Goal: Information Seeking & Learning: Learn about a topic

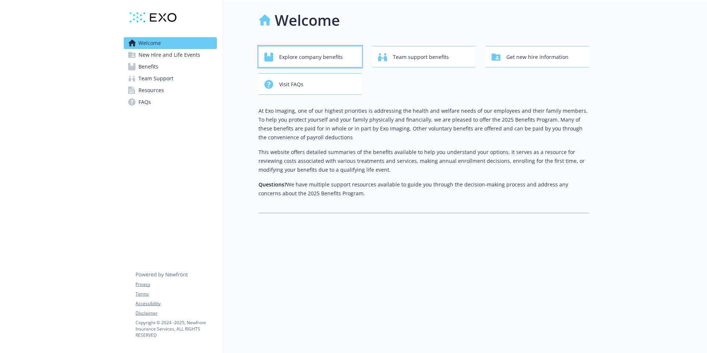
click at [317, 54] on span "Explore company benefits" at bounding box center [311, 57] width 64 height 14
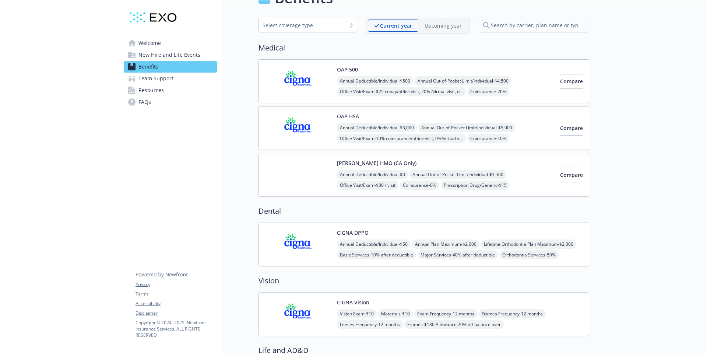
scroll to position [32, 0]
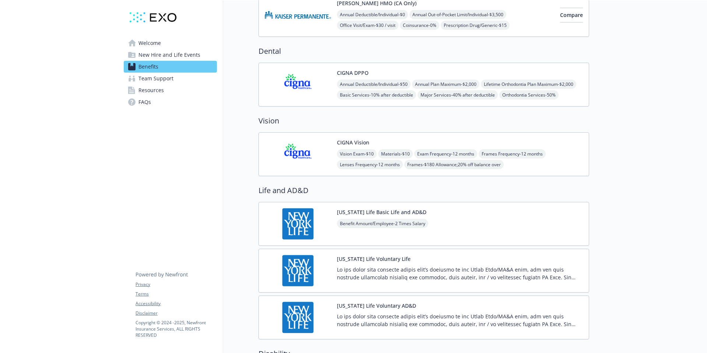
click at [327, 83] on img at bounding box center [298, 84] width 66 height 31
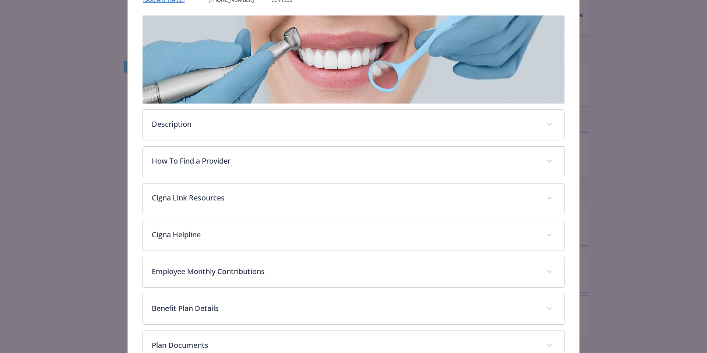
scroll to position [159, 0]
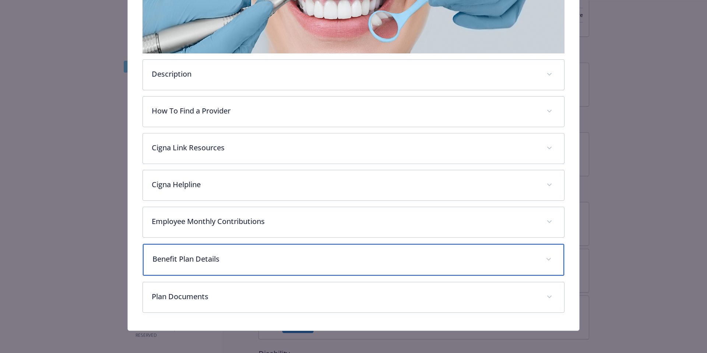
click at [245, 257] on p "Benefit Plan Details" at bounding box center [345, 258] width 385 height 11
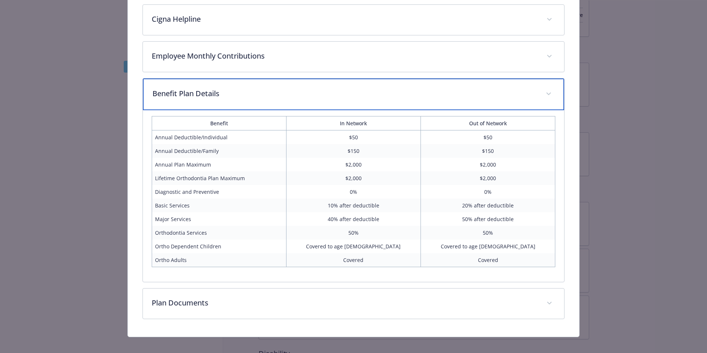
scroll to position [326, 0]
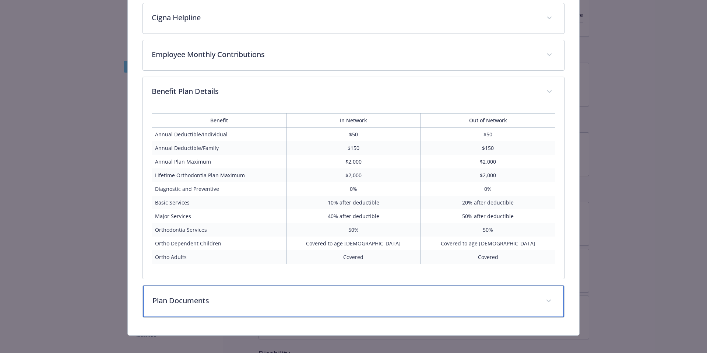
click at [234, 295] on div "Plan Documents" at bounding box center [354, 302] width 422 height 32
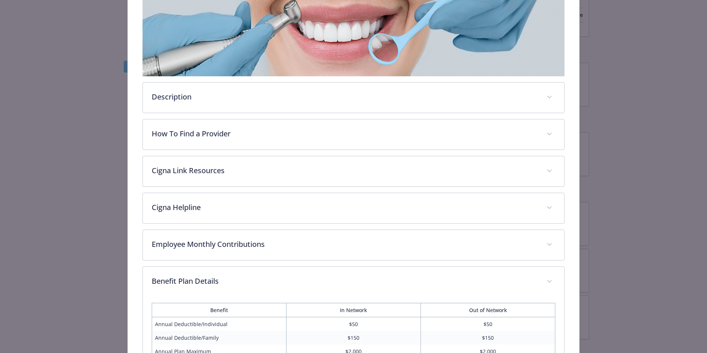
scroll to position [0, 0]
